Goal: Book appointment/travel/reservation

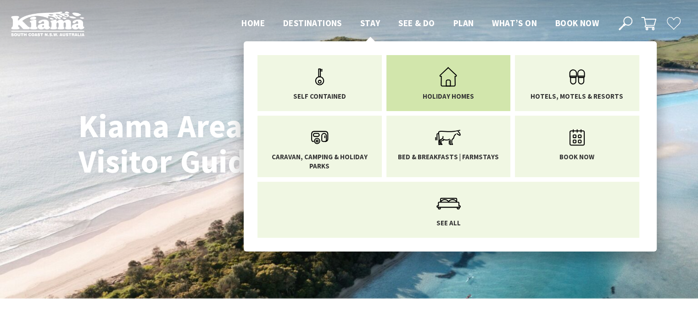
click at [441, 98] on span "Holiday Homes" at bounding box center [447, 96] width 51 height 9
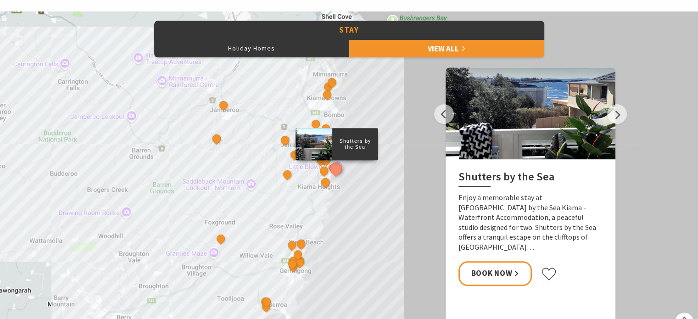
scroll to position [275, 0]
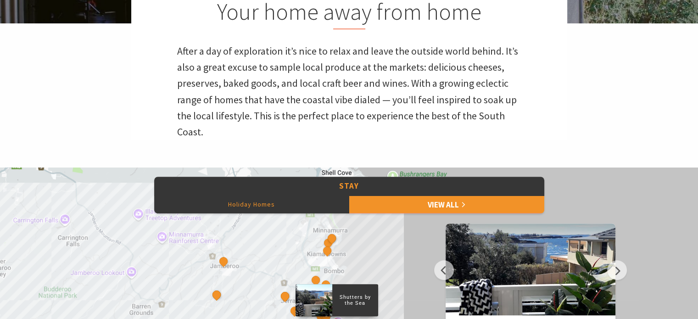
click at [242, 201] on button "Holiday Homes" at bounding box center [251, 204] width 195 height 18
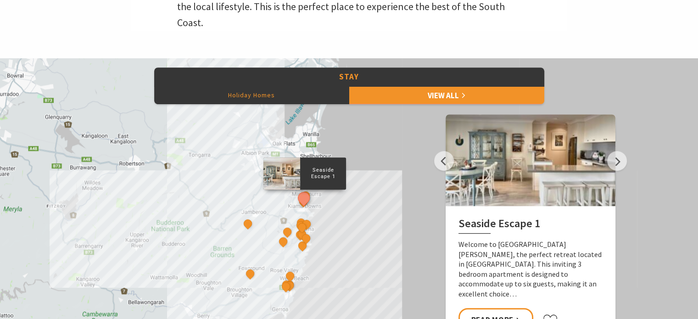
scroll to position [191, 0]
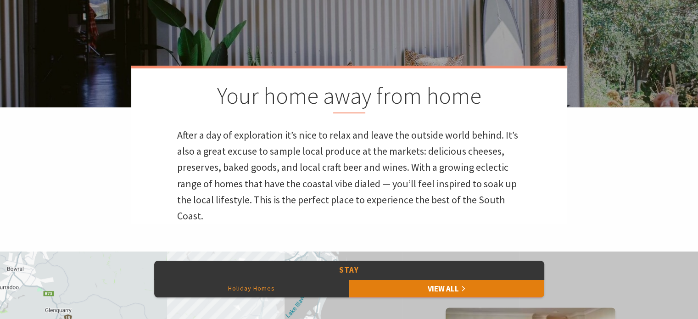
click at [430, 284] on link "View All" at bounding box center [446, 288] width 195 height 18
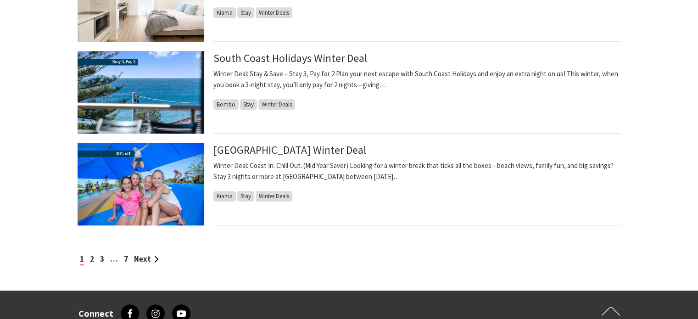
scroll to position [1009, 0]
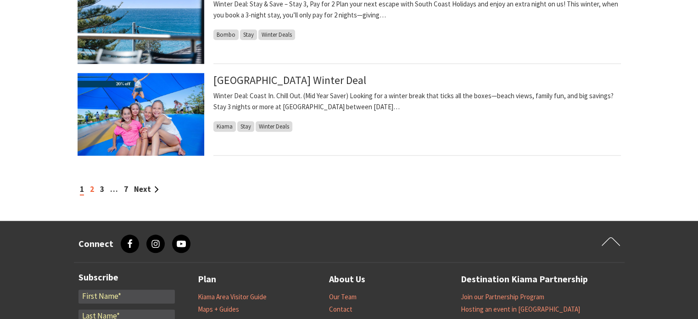
click at [91, 190] on link "2" at bounding box center [92, 189] width 4 height 10
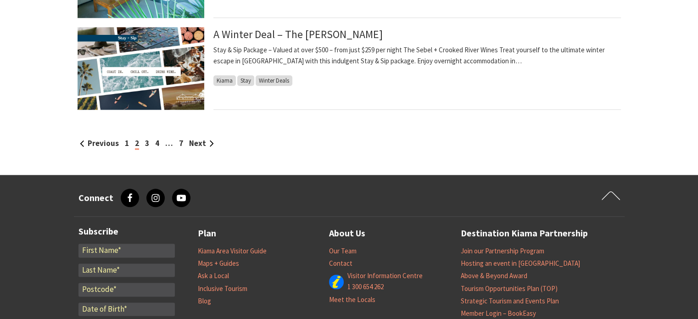
scroll to position [963, 0]
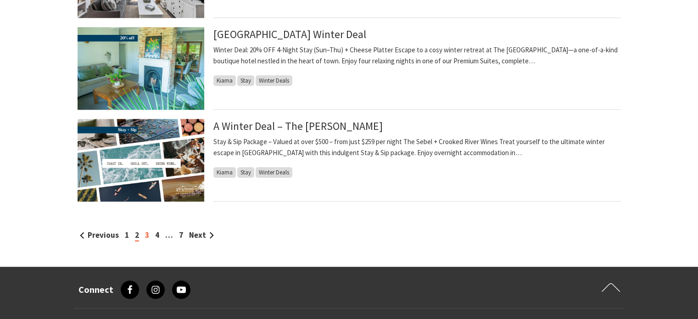
click at [145, 234] on link "3" at bounding box center [147, 235] width 4 height 10
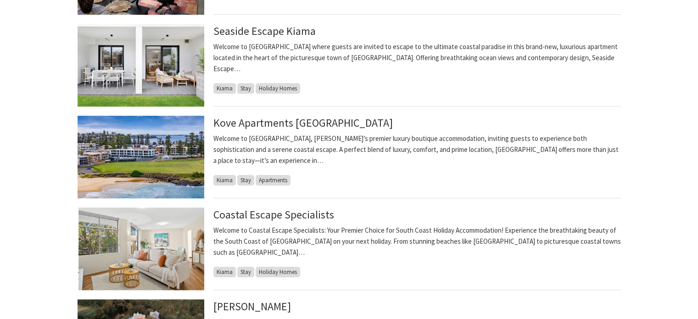
scroll to position [917, 0]
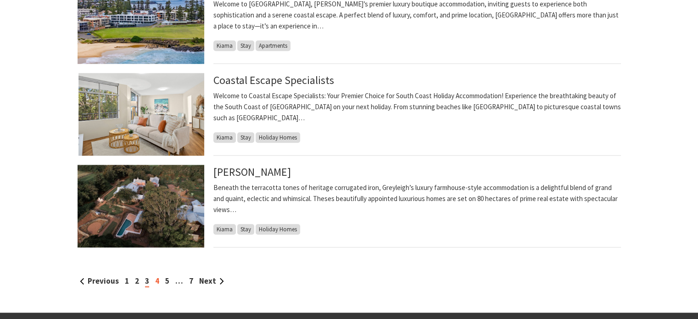
click at [156, 282] on link "4" at bounding box center [157, 281] width 4 height 10
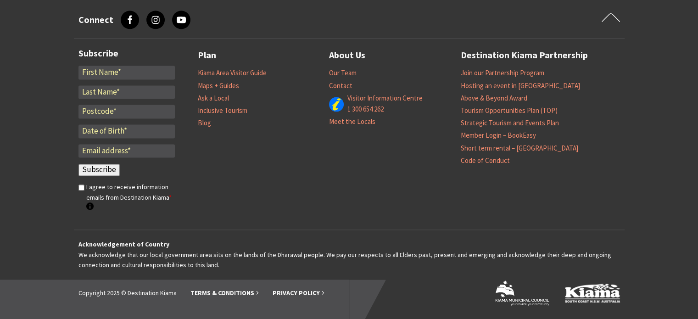
scroll to position [775, 0]
